Goal: Find specific page/section: Find specific page/section

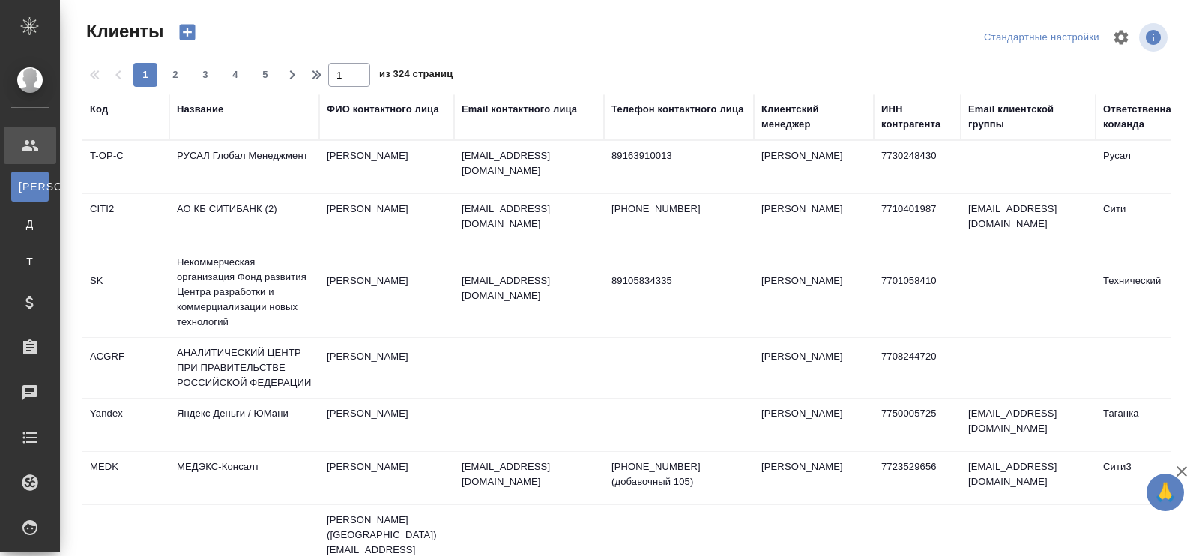
select select "RU"
click at [220, 109] on div "Название" at bounding box center [200, 109] width 46 height 15
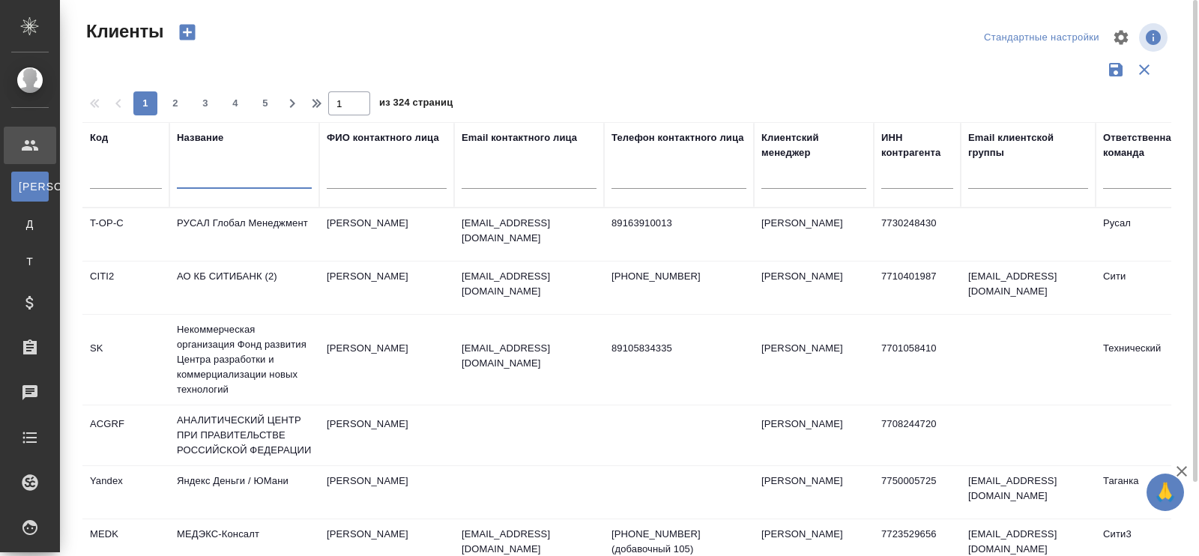
click at [208, 172] on input "text" at bounding box center [244, 179] width 135 height 19
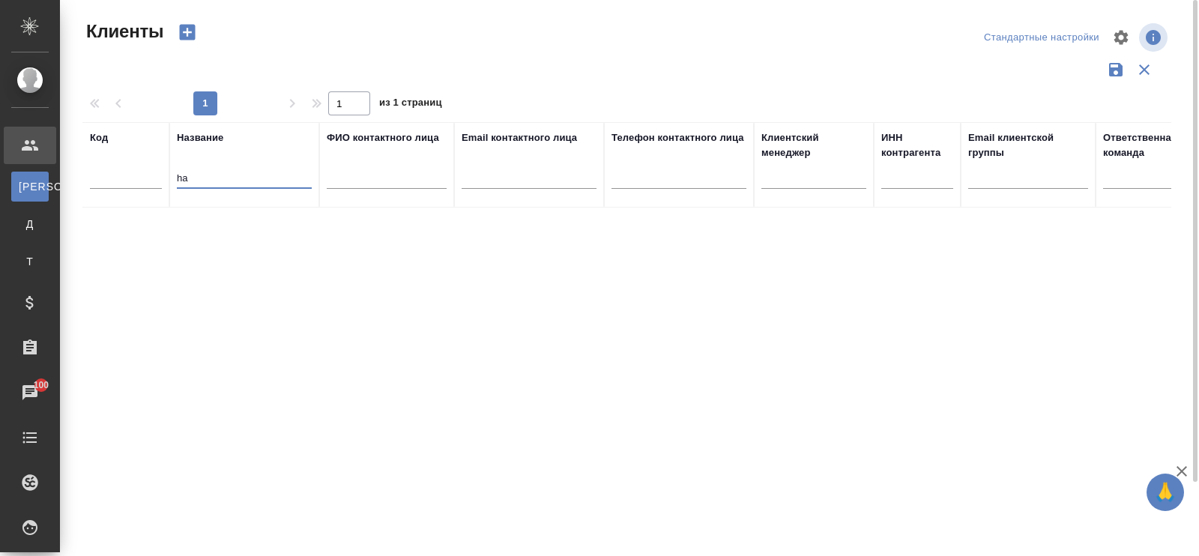
type input "h"
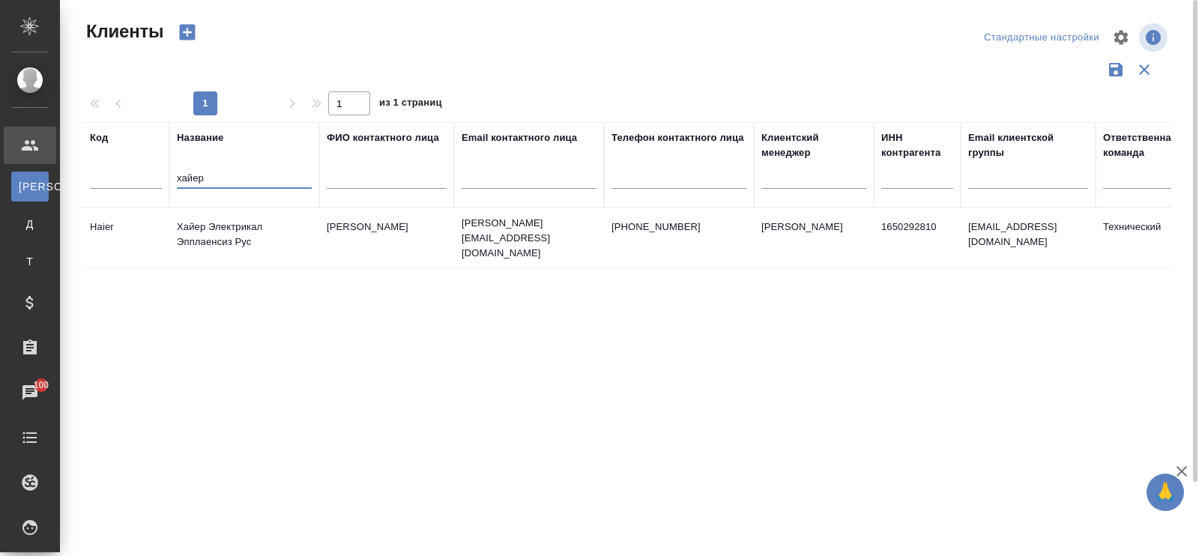
type input "хайер"
click at [203, 216] on td "Хайер Электрикал Эпплаенсиз Рус" at bounding box center [244, 238] width 150 height 52
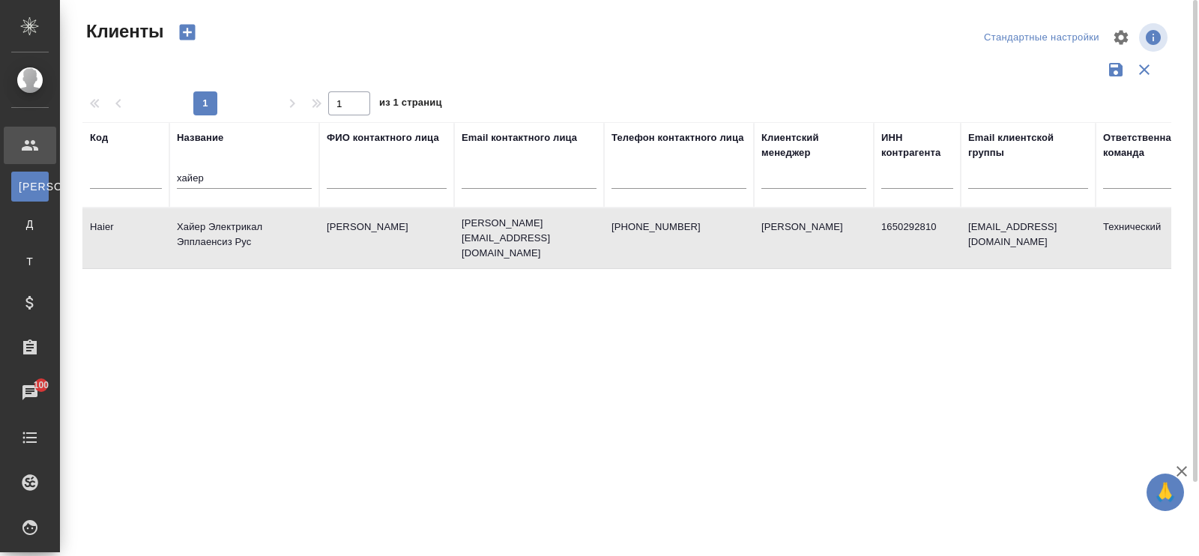
click at [203, 216] on td "Хайер Электрикал Эпплаенсиз Рус" at bounding box center [244, 238] width 150 height 52
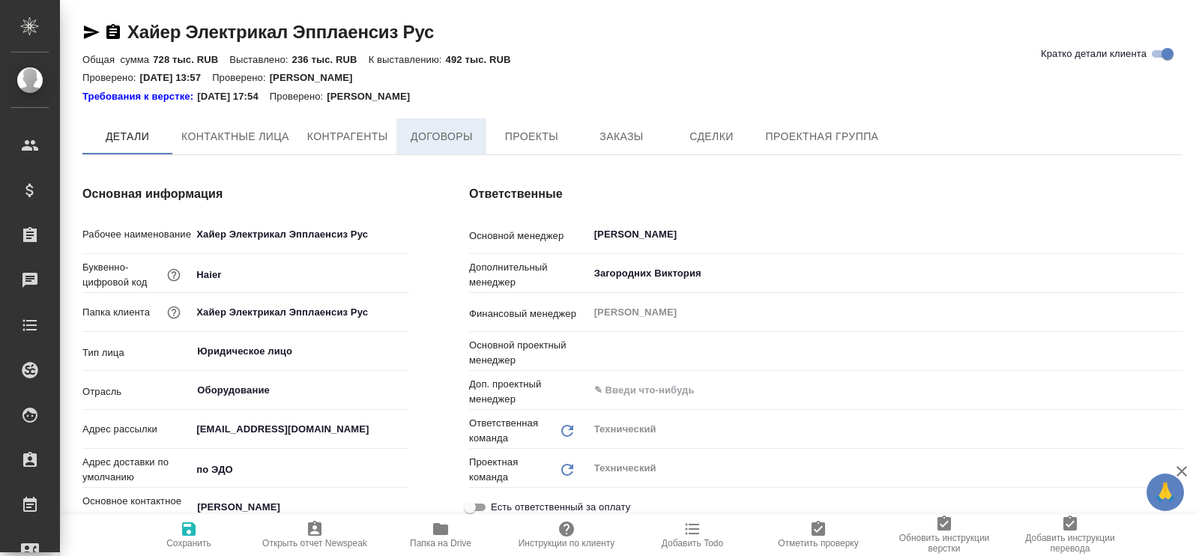
type input "Белякова Юлия"
click at [455, 133] on span "Договоры" at bounding box center [441, 136] width 72 height 19
type textarea "x"
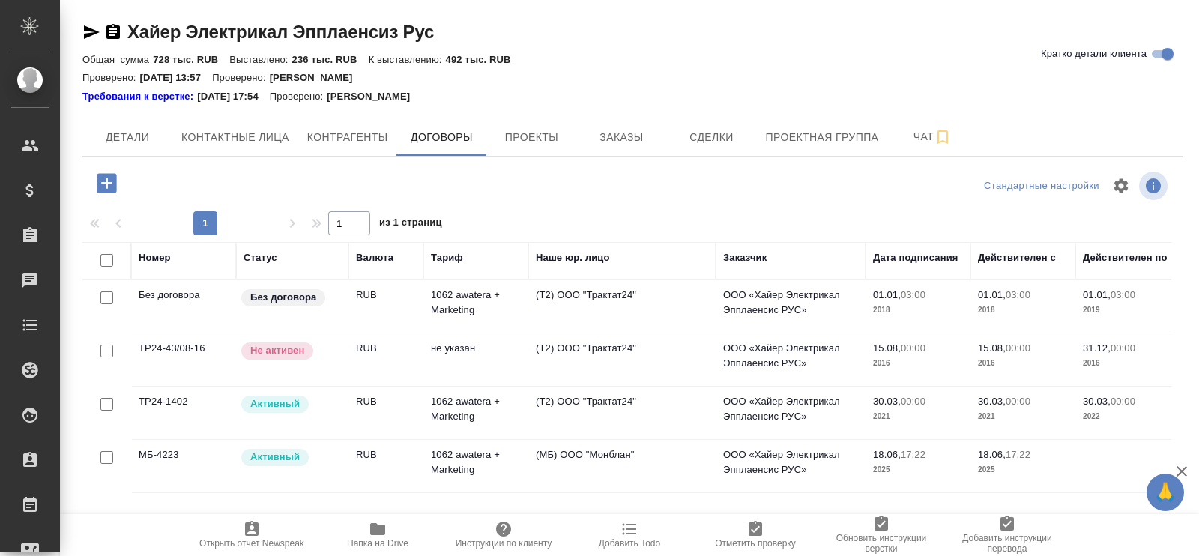
scroll to position [61, 0]
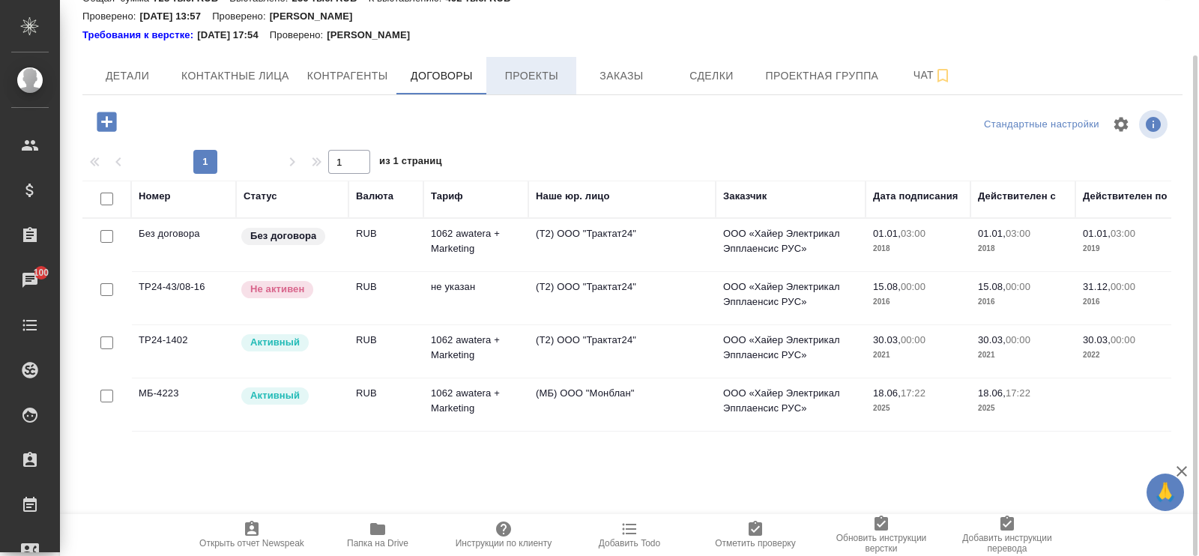
click at [533, 73] on span "Проекты" at bounding box center [531, 76] width 72 height 19
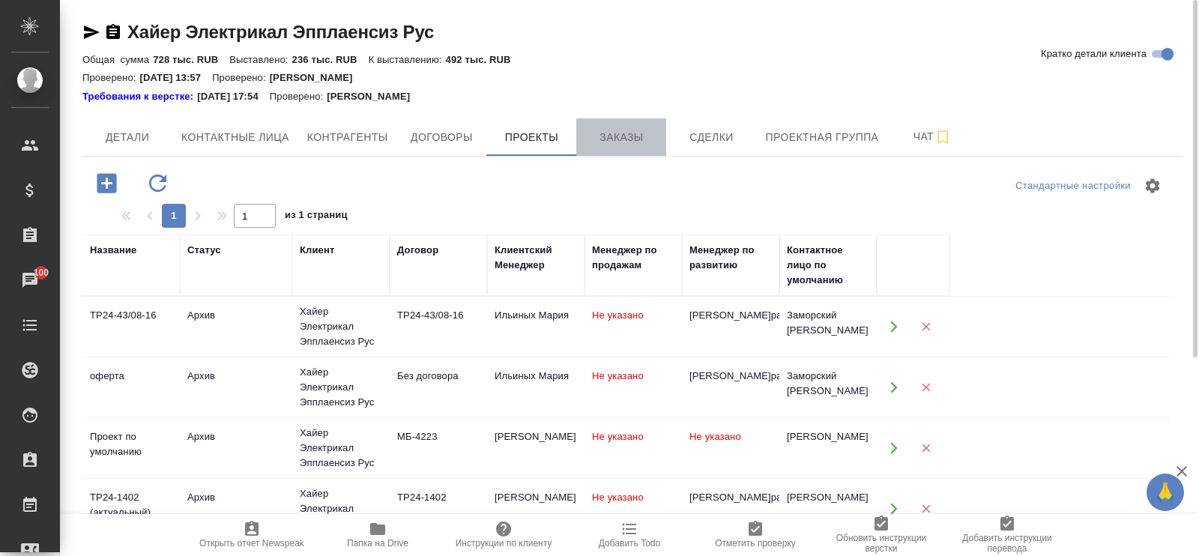
click at [636, 137] on span "Заказы" at bounding box center [621, 137] width 72 height 19
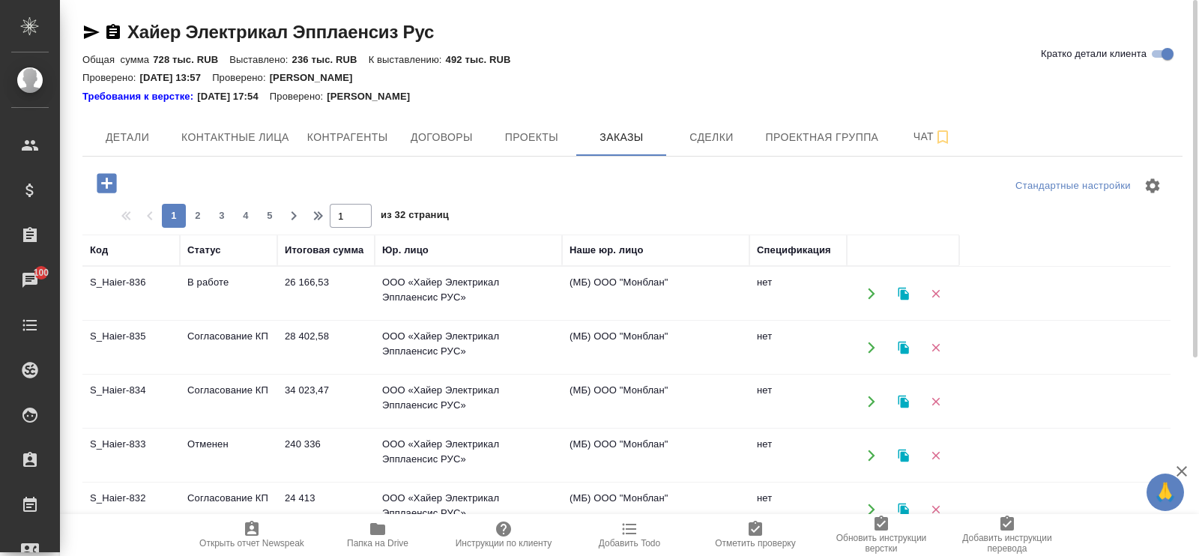
click at [210, 281] on td "В работе" at bounding box center [228, 294] width 97 height 52
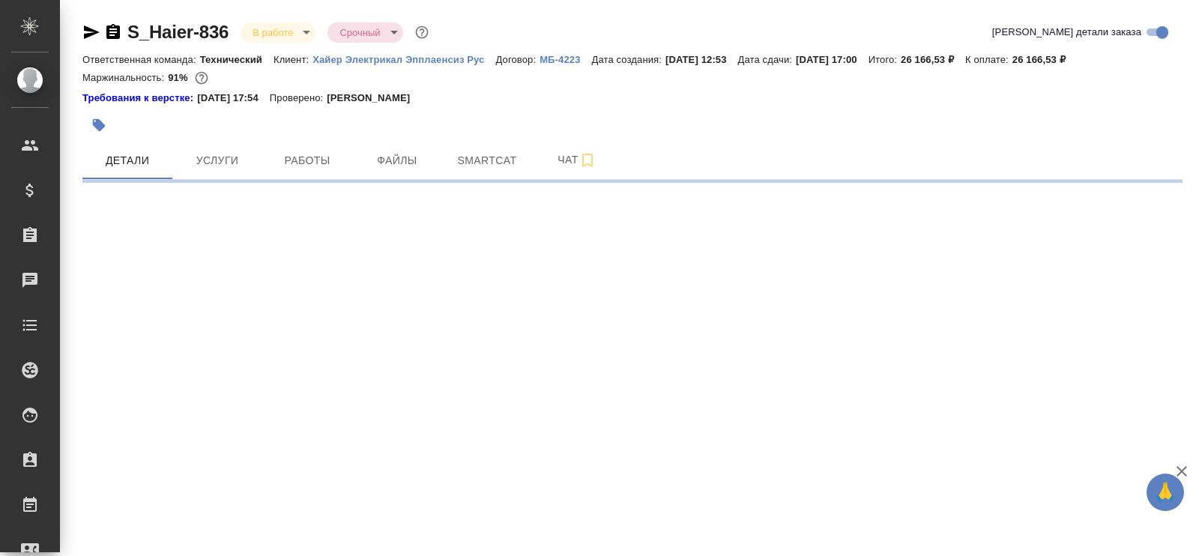
select select "RU"
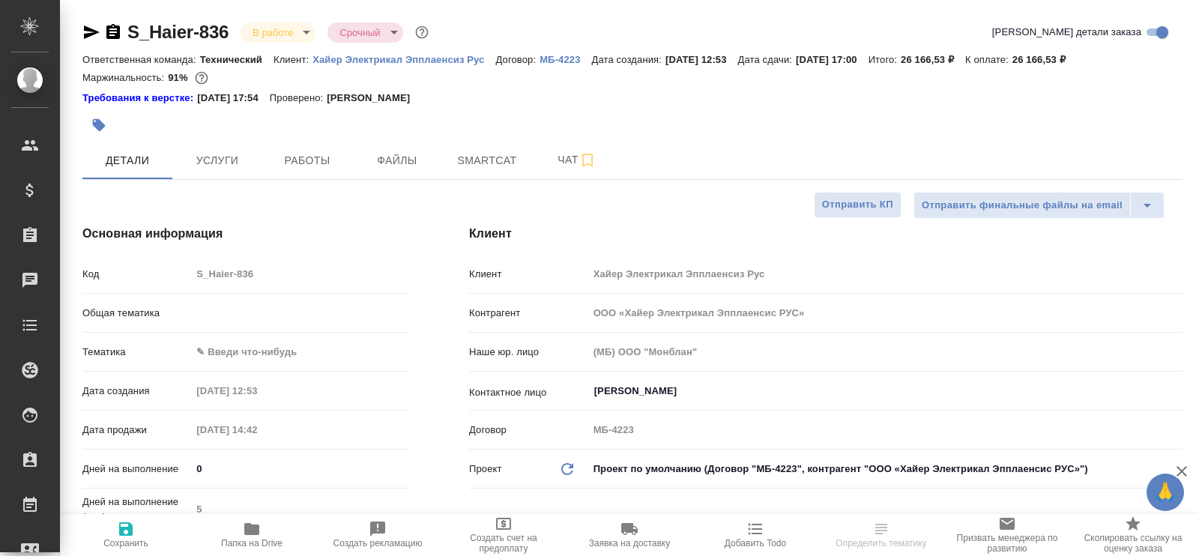
type textarea "x"
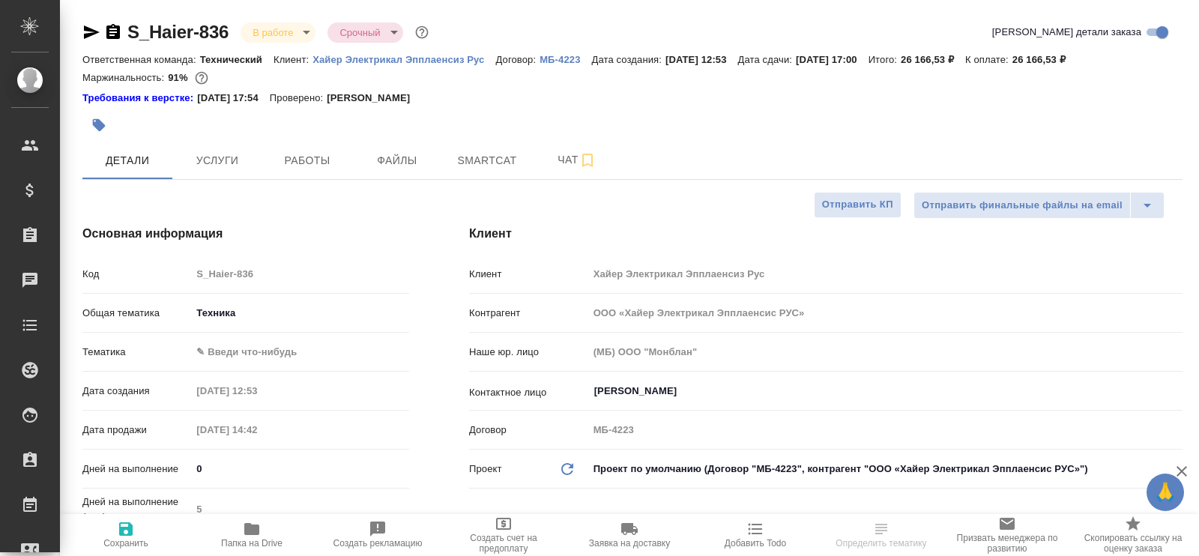
type textarea "x"
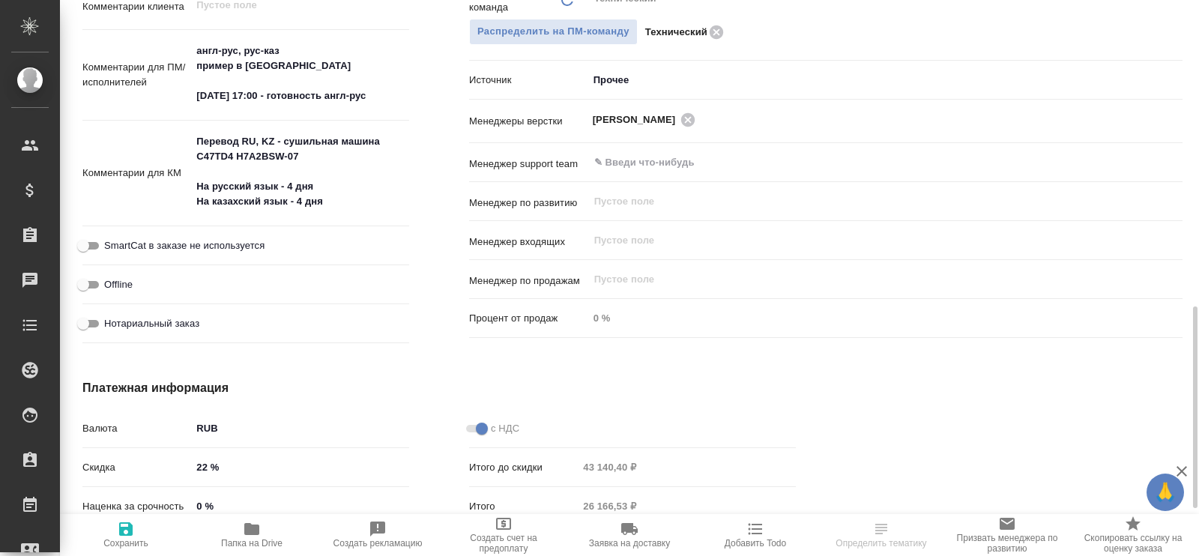
scroll to position [468, 0]
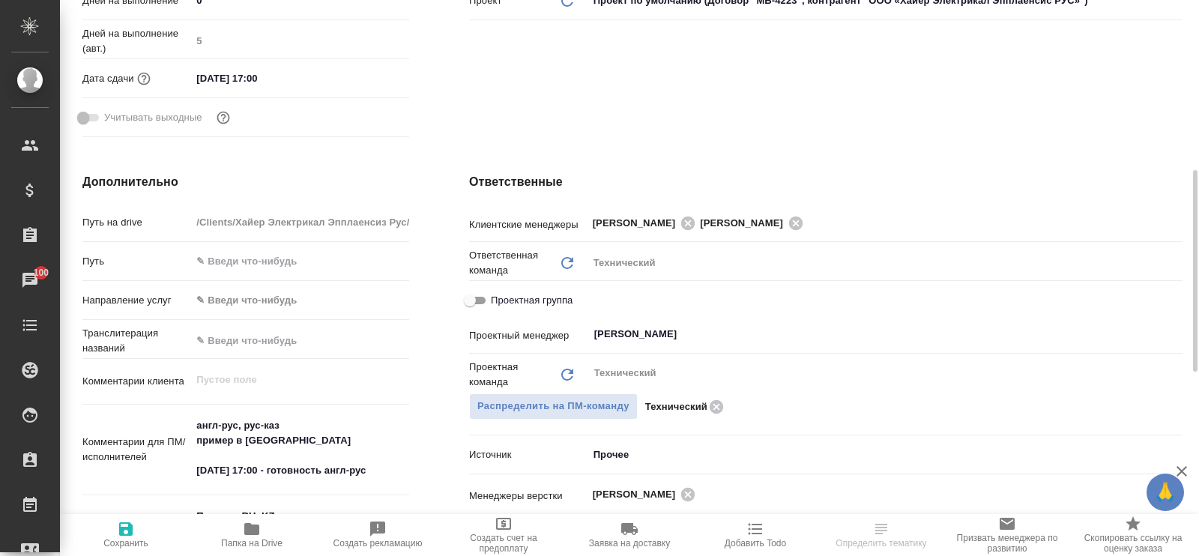
type textarea "x"
select select "RU"
type textarea "x"
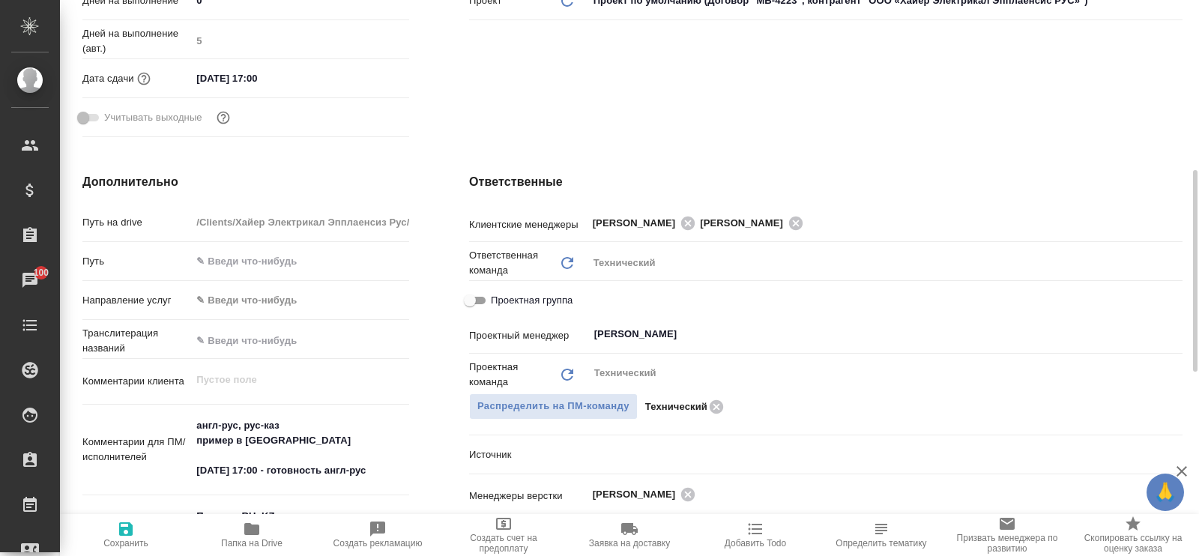
type textarea "x"
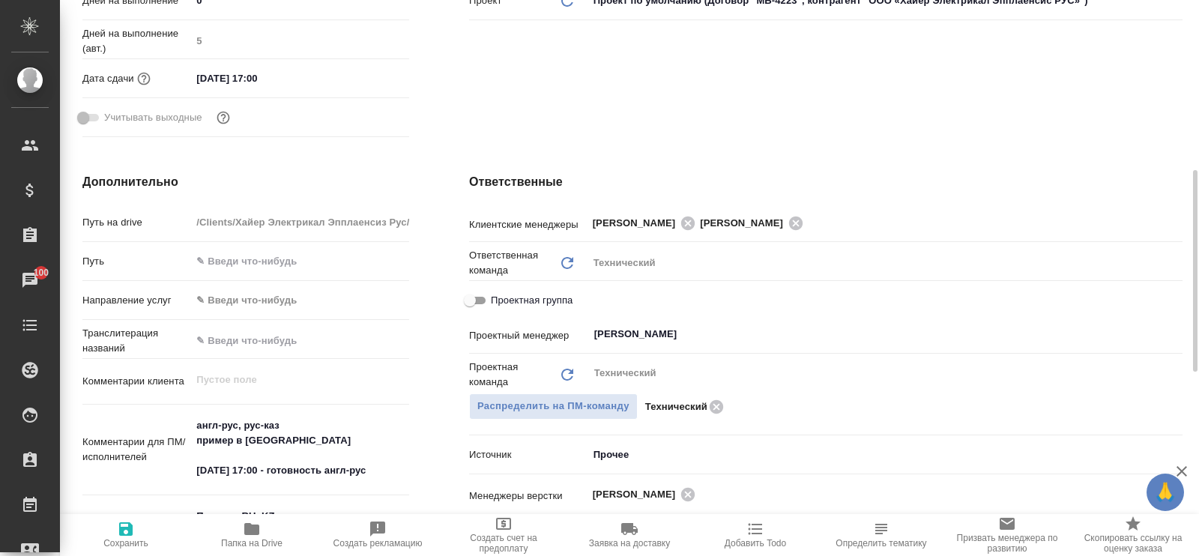
type textarea "x"
